Goal: Navigation & Orientation: Find specific page/section

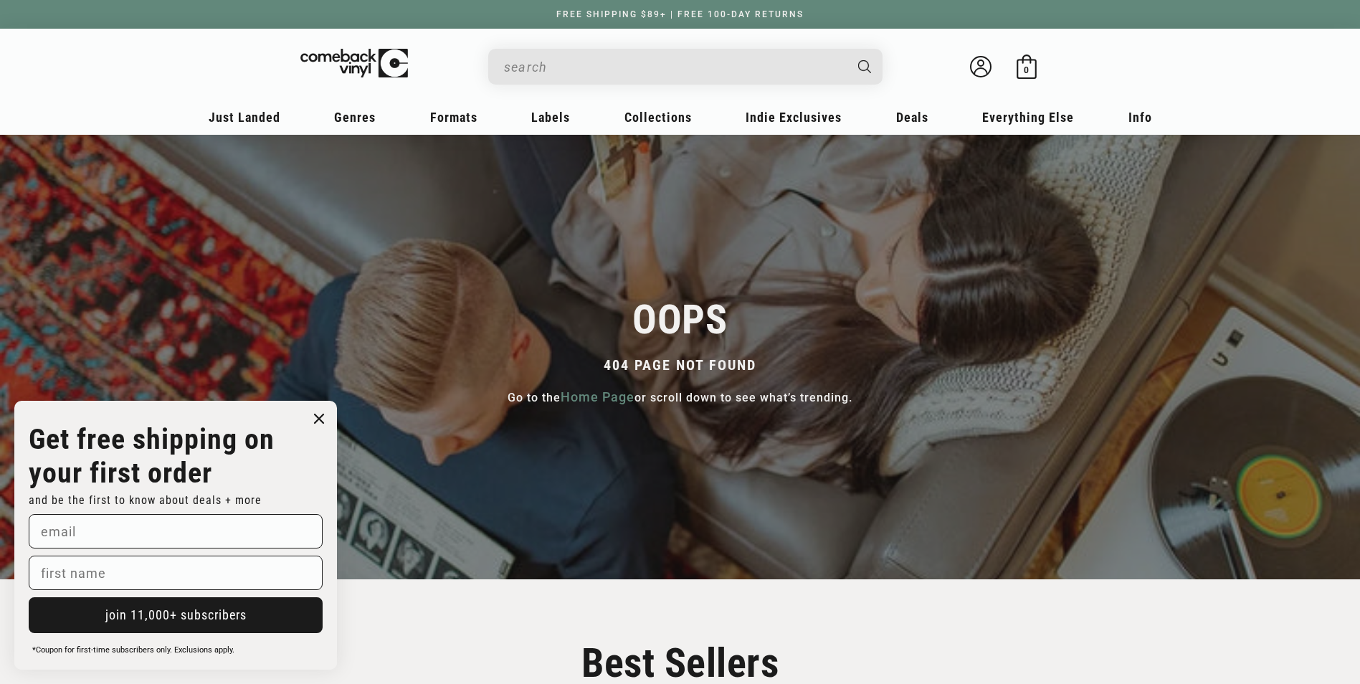
click at [316, 414] on icon "Close dialog" at bounding box center [319, 418] width 9 height 9
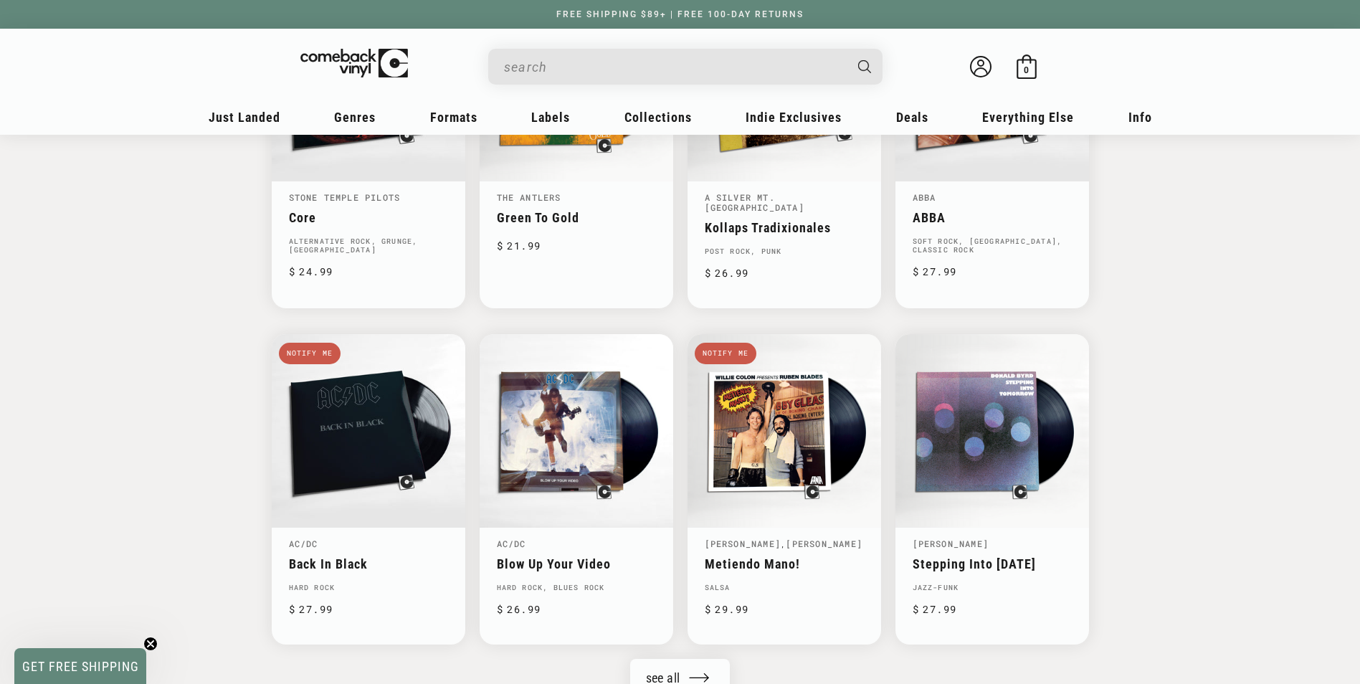
scroll to position [901, 0]
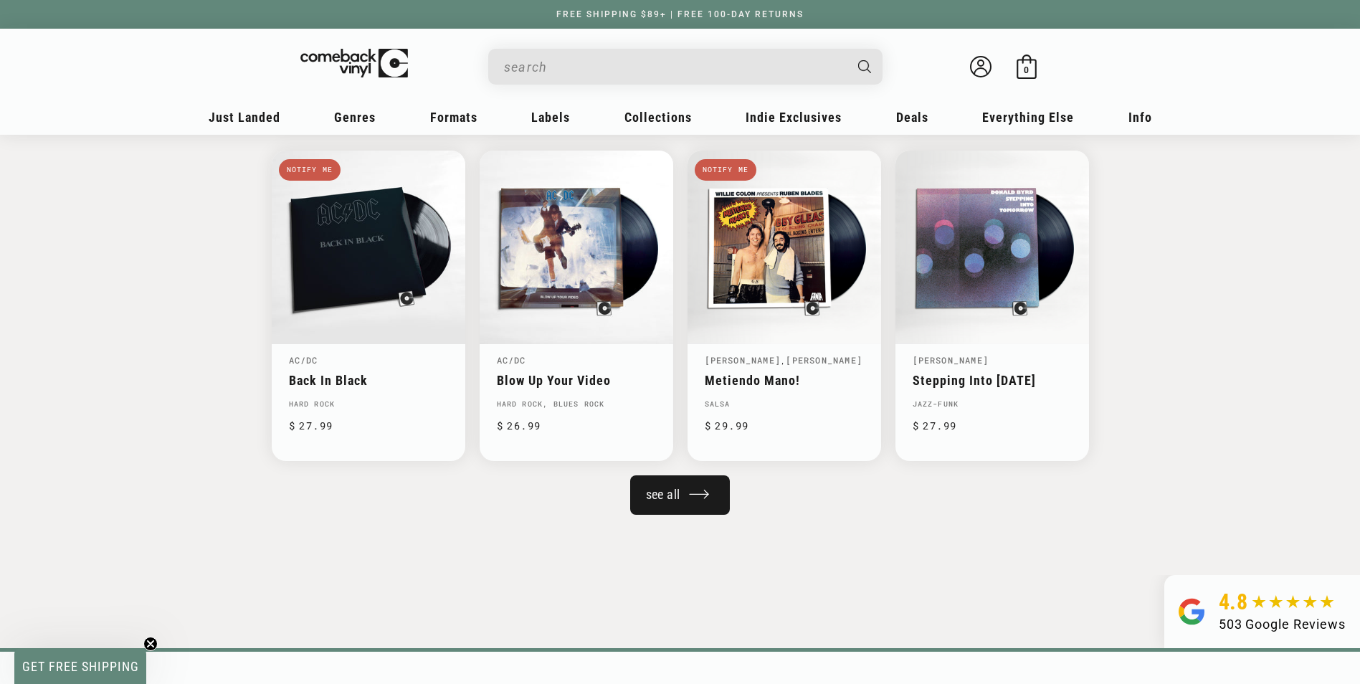
click at [673, 506] on link "See all" at bounding box center [680, 494] width 100 height 39
